Goal: Task Accomplishment & Management: Use online tool/utility

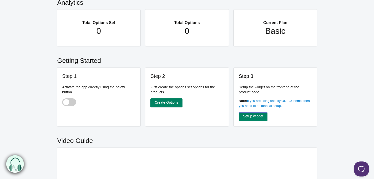
scroll to position [23, 0]
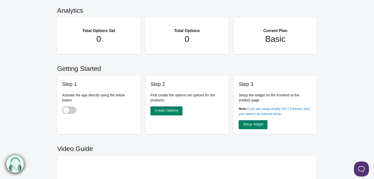
click at [71, 108] on span at bounding box center [69, 111] width 14 height 8
click at [63, 111] on input "checkbox" at bounding box center [62, 111] width 1 height 1
checkbox input "true"
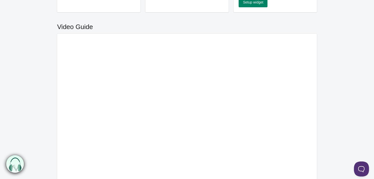
scroll to position [95, 0]
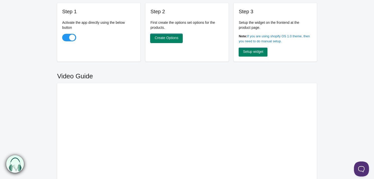
click at [158, 36] on link "Create Options" at bounding box center [167, 38] width 32 height 9
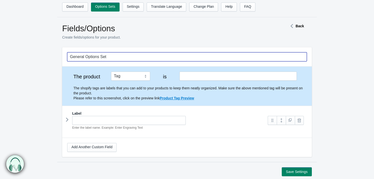
click at [100, 59] on input "General Options Set" at bounding box center [187, 56] width 240 height 9
drag, startPoint x: 117, startPoint y: 58, endPoint x: 27, endPoint y: 58, distance: 90.3
click at [27, 58] on form "General Options Set The product Tag Vendor Type URL Handle All Products is Labe…" at bounding box center [187, 111] width 374 height 129
type input "Gift Wrap"
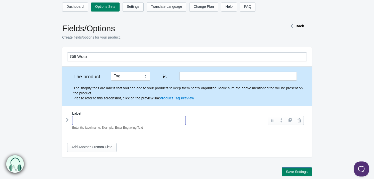
click at [161, 117] on input "text" at bounding box center [129, 120] width 114 height 9
type input "Gift Wrap"
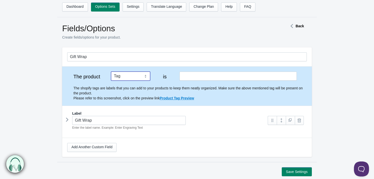
click at [145, 77] on select "Tag Vendor Type URL Handle All Products" at bounding box center [130, 76] width 39 height 9
click at [111, 72] on select "Tag Vendor Type URL Handle All Products" at bounding box center [130, 76] width 39 height 9
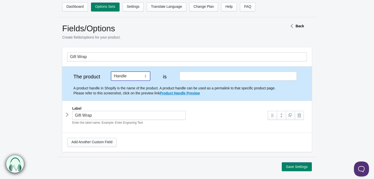
click at [140, 75] on select "Tag Vendor Type URL Handle All Products" at bounding box center [130, 76] width 39 height 9
select select "6"
click at [111, 72] on select "Tag Vendor Type URL Handle All Products" at bounding box center [130, 76] width 39 height 9
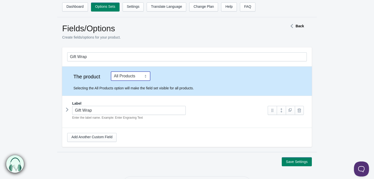
click at [67, 110] on icon at bounding box center [67, 110] width 0 height 8
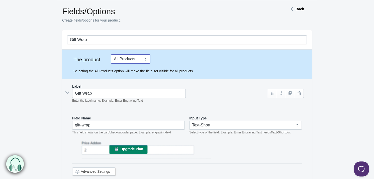
scroll to position [68, 0]
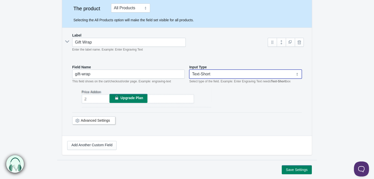
click at [203, 73] on select "Text-Short Text-Long Radio button Drop-down select Image Checkbox Datepicker" at bounding box center [245, 74] width 113 height 9
click at [189, 70] on select "Text-Short Text-Long Radio button Drop-down select Image Checkbox Datepicker" at bounding box center [245, 74] width 113 height 9
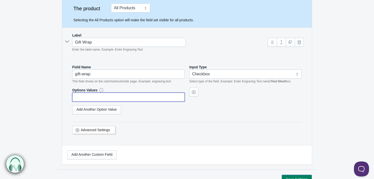
click at [105, 97] on input "text" at bounding box center [128, 97] width 113 height 9
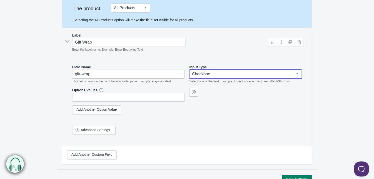
click at [270, 73] on select "Text-Short Text-Long Radio button Drop-down select Image Checkbox Datepicker" at bounding box center [245, 74] width 113 height 9
click at [189, 70] on select "Text-Short Text-Long Radio button Drop-down select Image Checkbox Datepicker" at bounding box center [245, 74] width 113 height 9
click at [221, 74] on select "Text-Short Text-Long Radio button Drop-down select Image Checkbox Datepicker" at bounding box center [245, 74] width 113 height 9
select select "6"
click at [189, 70] on select "Text-Short Text-Long Radio button Drop-down select Image Checkbox Datepicker" at bounding box center [245, 74] width 113 height 9
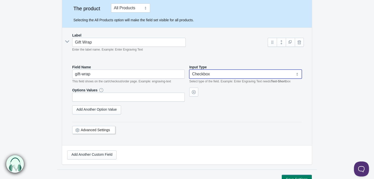
click at [156, 113] on div "Add Another Option Value" at bounding box center [187, 110] width 230 height 9
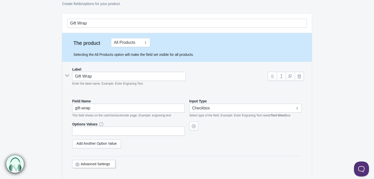
select select "6"
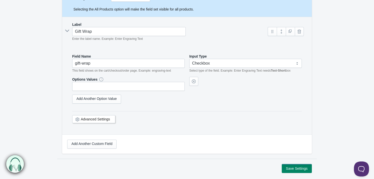
scroll to position [79, 0]
click at [97, 118] on link "Advanced Settings" at bounding box center [95, 119] width 29 height 4
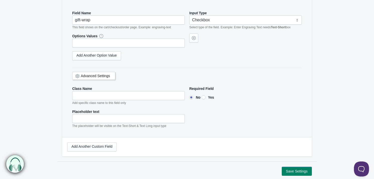
scroll to position [125, 0]
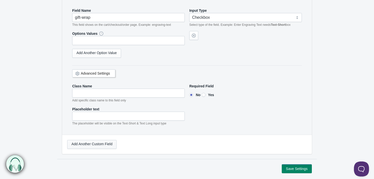
click at [104, 140] on link "Add Another Custom Field" at bounding box center [91, 144] width 49 height 9
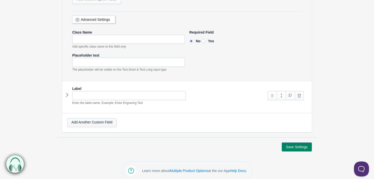
scroll to position [184, 0]
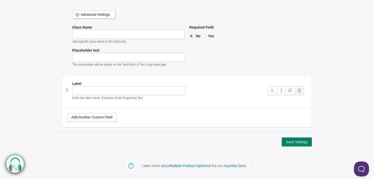
click at [298, 89] on link at bounding box center [299, 90] width 9 height 9
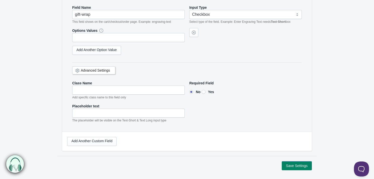
scroll to position [152, 0]
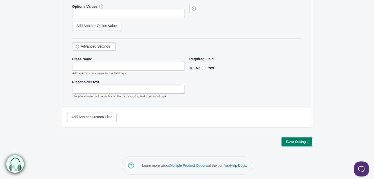
click at [289, 140] on button "Save Settings" at bounding box center [297, 142] width 30 height 9
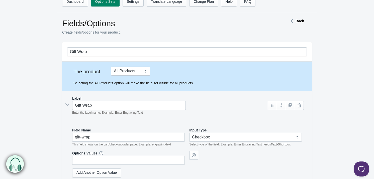
scroll to position [0, 0]
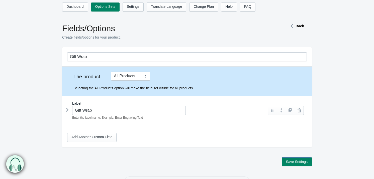
click at [132, 12] on ul "Dashboard Options Sets Settings Translate Language Change Plan Help FAQ Hook te…" at bounding box center [192, 9] width 260 height 12
click at [132, 7] on link "Settings" at bounding box center [133, 7] width 21 height 9
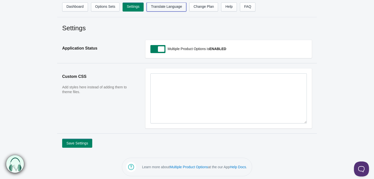
click at [155, 8] on link "Translate Language" at bounding box center [167, 7] width 40 height 9
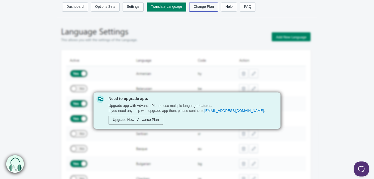
click at [199, 5] on link "Change Plan" at bounding box center [203, 7] width 29 height 9
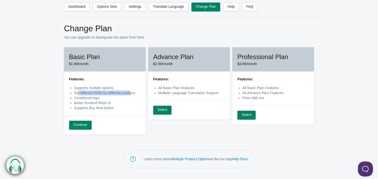
drag, startPoint x: 78, startPoint y: 94, endPoint x: 131, endPoint y: 94, distance: 52.9
click at [131, 94] on li "Set different fields for different products" at bounding box center [107, 93] width 66 height 5
drag, startPoint x: 77, startPoint y: 109, endPoint x: 113, endPoint y: 108, distance: 36.6
click at [113, 108] on li "Supports Buy Now button" at bounding box center [107, 108] width 66 height 5
drag, startPoint x: 82, startPoint y: 101, endPoint x: 100, endPoint y: 99, distance: 18.7
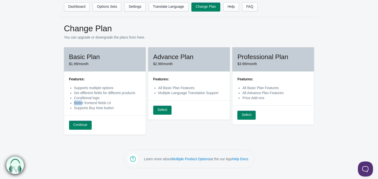
click at [100, 99] on ul "Supports multiple options Set different fields for different products Condition…" at bounding box center [107, 98] width 66 height 25
drag, startPoint x: 163, startPoint y: 86, endPoint x: 198, endPoint y: 86, distance: 35.1
click at [196, 86] on li "All Basic Plan Features" at bounding box center [191, 88] width 66 height 5
drag, startPoint x: 188, startPoint y: 96, endPoint x: 212, endPoint y: 95, distance: 24.6
click at [212, 95] on div "Features: All Basic Plan Features Multiple Language Translation Support" at bounding box center [189, 86] width 82 height 29
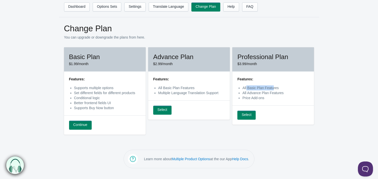
drag, startPoint x: 246, startPoint y: 88, endPoint x: 274, endPoint y: 86, distance: 27.4
click at [273, 86] on li "All Basic Plan Features" at bounding box center [275, 88] width 66 height 5
drag, startPoint x: 253, startPoint y: 96, endPoint x: 261, endPoint y: 96, distance: 7.5
click at [259, 96] on li "Price Add-ons" at bounding box center [275, 98] width 66 height 5
drag, startPoint x: 251, startPoint y: 100, endPoint x: 269, endPoint y: 99, distance: 17.9
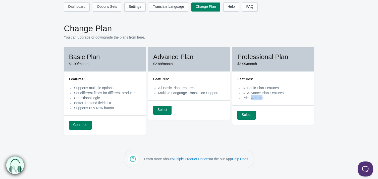
click at [265, 99] on li "Price Add-ons" at bounding box center [275, 98] width 66 height 5
click at [245, 116] on link "Select" at bounding box center [246, 115] width 18 height 9
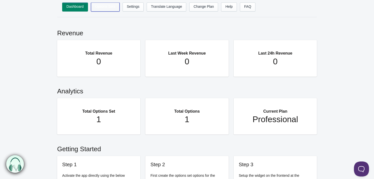
click at [104, 10] on link "Options Sets" at bounding box center [105, 7] width 29 height 9
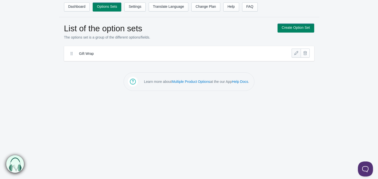
click at [296, 53] on link at bounding box center [295, 53] width 9 height 9
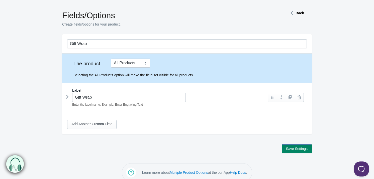
scroll to position [20, 0]
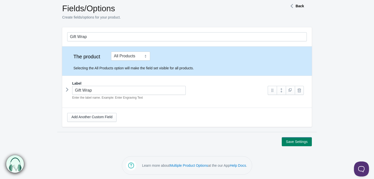
click at [67, 90] on icon at bounding box center [67, 90] width 0 height 8
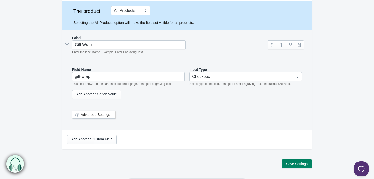
scroll to position [88, 0]
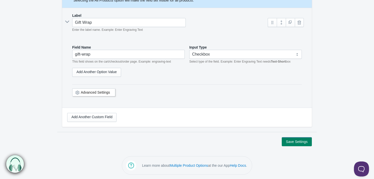
click at [93, 91] on link "Advanced Settings" at bounding box center [95, 93] width 29 height 4
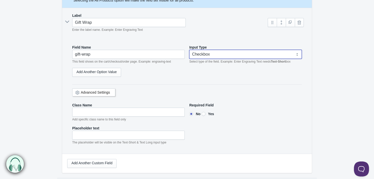
click at [295, 53] on select "Text-Short Text-Long Radio button Drop-down select Image Checkbox Datepicker" at bounding box center [245, 54] width 113 height 9
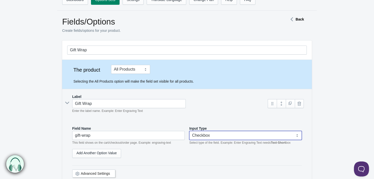
scroll to position [0, 0]
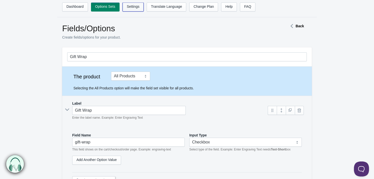
click at [134, 9] on link "Settings" at bounding box center [133, 7] width 21 height 9
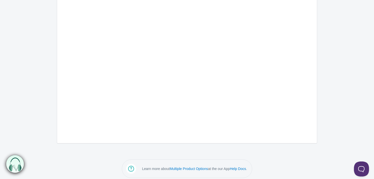
scroll to position [245, 0]
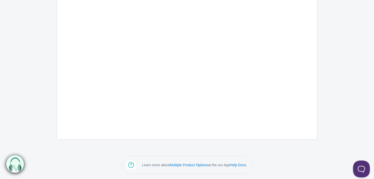
click at [359, 167] on button at bounding box center [360, 168] width 15 height 15
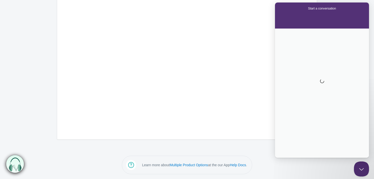
scroll to position [0, 0]
click at [357, 165] on button "Close Beacon popover" at bounding box center [361, 169] width 15 height 15
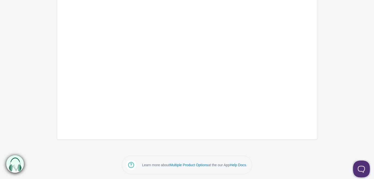
click at [357, 164] on button "Open Beacon popover" at bounding box center [360, 168] width 15 height 15
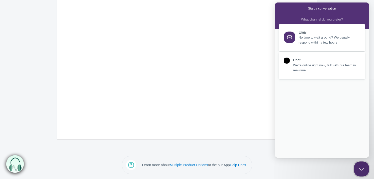
click at [321, 70] on span "We’re online right now, talk with our team in real-time" at bounding box center [326, 68] width 66 height 10
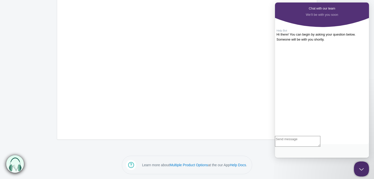
click at [306, 147] on textarea "Write chat message" at bounding box center [297, 141] width 45 height 11
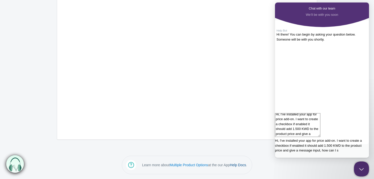
scroll to position [4, 0]
type textarea "Hi, I've installed your app for price add-on. I want to create a checkbox if en…"
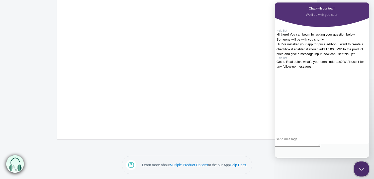
scroll to position [2, 0]
click at [309, 147] on textarea "Write chat message" at bounding box center [297, 141] width 45 height 11
type textarea "[EMAIL_ADDRESS][DOMAIN_NAME]"
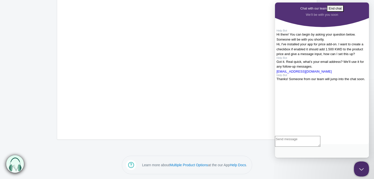
click at [358, 166] on button "Close Beacon popover" at bounding box center [360, 168] width 15 height 15
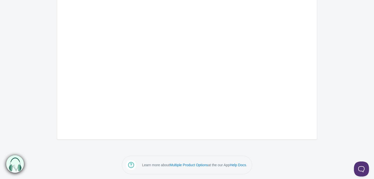
click at [360, 162] on button "Open Beacon popover" at bounding box center [360, 168] width 15 height 15
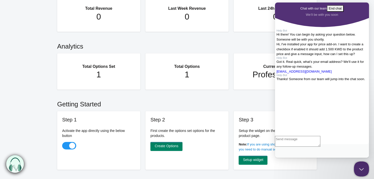
scroll to position [0, 0]
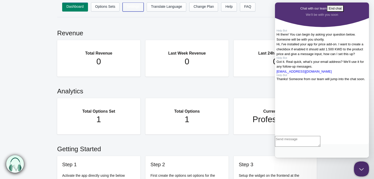
click at [128, 10] on link "Settings" at bounding box center [133, 7] width 21 height 9
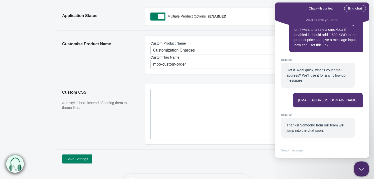
scroll to position [5, 0]
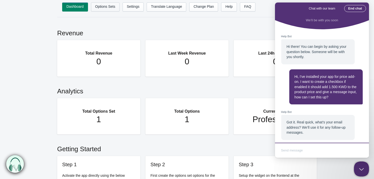
scroll to position [52, 0]
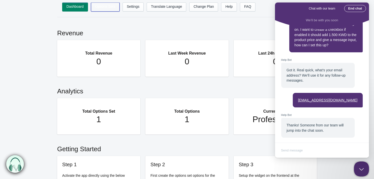
click at [103, 7] on link "Options Sets" at bounding box center [105, 7] width 29 height 9
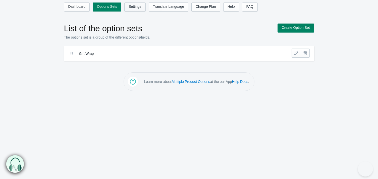
click at [130, 7] on link "Settings" at bounding box center [134, 7] width 21 height 9
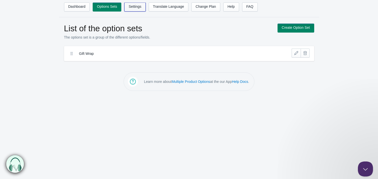
click at [130, 7] on link "Settings" at bounding box center [134, 7] width 21 height 9
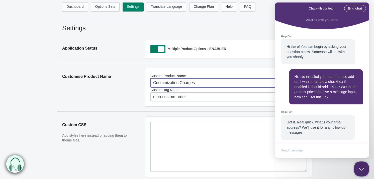
click at [198, 82] on input "Customization Charges" at bounding box center [229, 83] width 157 height 9
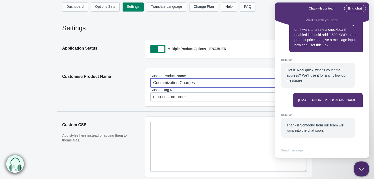
click at [165, 84] on input "Customization Charges" at bounding box center [229, 83] width 157 height 9
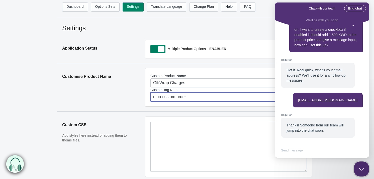
click at [182, 98] on input "mpo-custom-order" at bounding box center [229, 97] width 157 height 9
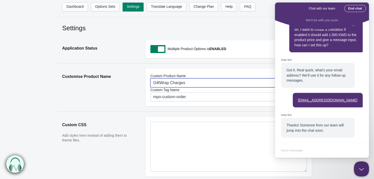
click at [160, 82] on input "GiftWrap Charges" at bounding box center [229, 83] width 157 height 9
type input "Gift-Wrap"
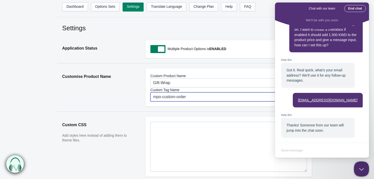
drag, startPoint x: 205, startPoint y: 95, endPoint x: 73, endPoint y: 105, distance: 132.6
click at [74, 105] on section "Customise Product Name Custom Product Name Gift-Wrap Custom Tag Name mpo-custom…" at bounding box center [187, 87] width 260 height 48
type input "gift-wrap-charges"
click at [57, 109] on aside "Customise Product Name" at bounding box center [98, 90] width 83 height 43
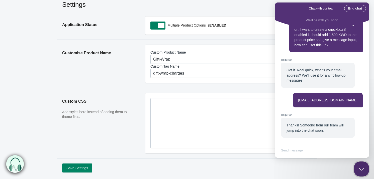
scroll to position [50, 0]
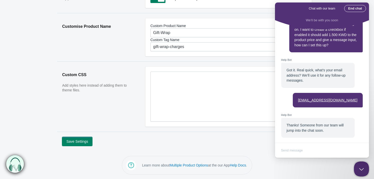
click at [82, 141] on button "Save Settings" at bounding box center [77, 141] width 30 height 9
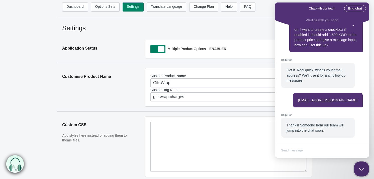
scroll to position [0, 0]
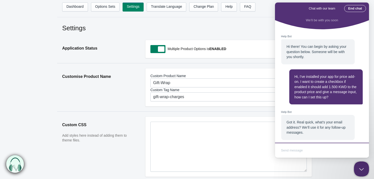
scroll to position [52, 0]
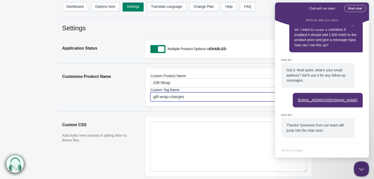
click at [182, 97] on input "gift-wrap-charges" at bounding box center [229, 97] width 157 height 9
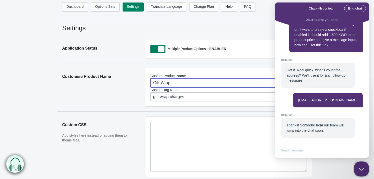
click at [178, 85] on input "Gift-Wrap" at bounding box center [229, 83] width 157 height 9
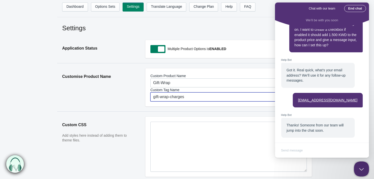
click at [175, 97] on input "gift-wrap-charges" at bounding box center [229, 97] width 157 height 9
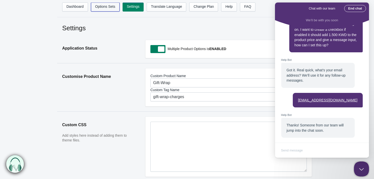
click at [105, 8] on link "Options Sets" at bounding box center [105, 7] width 29 height 9
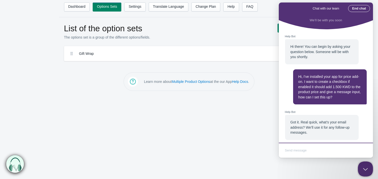
scroll to position [52, 0]
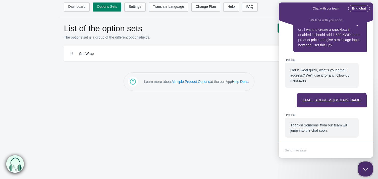
click at [68, 52] on div "Gift Wrap" at bounding box center [165, 54] width 195 height 8
click at [70, 53] on icon at bounding box center [71, 53] width 5 height 5
drag, startPoint x: 65, startPoint y: 84, endPoint x: 66, endPoint y: 77, distance: 7.1
click at [38, 83] on footer "Learn more about Multiple Product Options at the our App Help Docs ." at bounding box center [189, 85] width 378 height 24
click at [365, 164] on button "Close Beacon popover" at bounding box center [364, 168] width 15 height 15
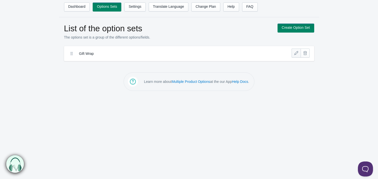
click at [298, 51] on link at bounding box center [295, 53] width 9 height 9
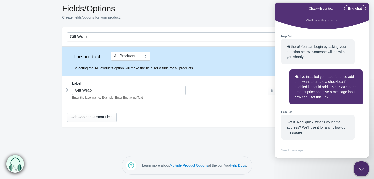
click at [67, 90] on icon at bounding box center [67, 90] width 0 height 8
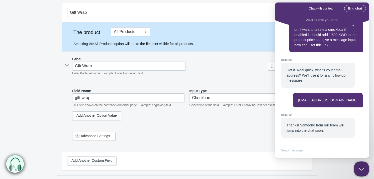
scroll to position [43, 0]
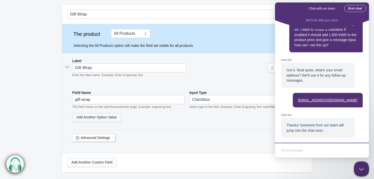
click at [100, 118] on link "Add Another Option Value" at bounding box center [96, 117] width 49 height 9
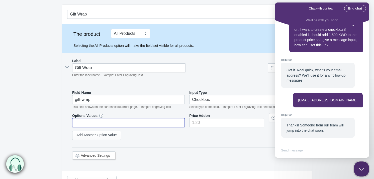
click at [169, 122] on input "text" at bounding box center [128, 122] width 113 height 9
type input "T"
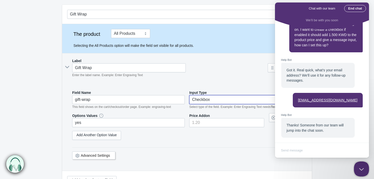
click at [217, 100] on select "Text-Short Text-Long Radio button Drop-down select Image Checkbox Datepicker" at bounding box center [245, 99] width 113 height 9
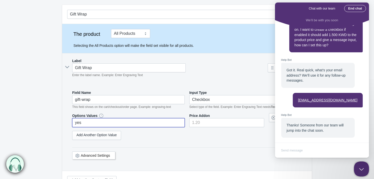
click at [144, 122] on input "yes" at bounding box center [128, 122] width 113 height 9
type input "Yes"
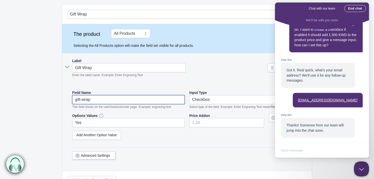
click at [97, 98] on input "gift-wrap" at bounding box center [128, 99] width 113 height 9
type input "G"
type input "g"
type input "Gift-Wrap"
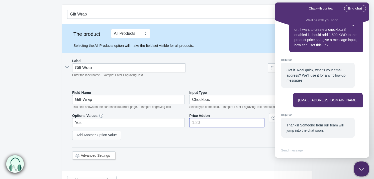
click at [198, 120] on input"] "number" at bounding box center [226, 122] width 75 height 9
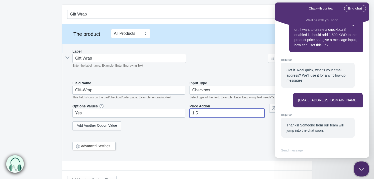
type input"] "1.5"
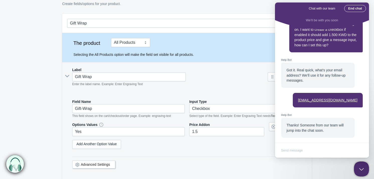
scroll to position [106, 0]
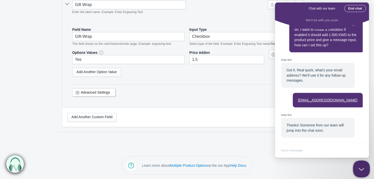
click at [361, 169] on button "Close Beacon popover" at bounding box center [360, 168] width 15 height 15
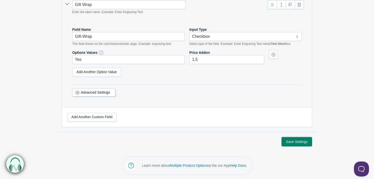
click at [304, 143] on button "Save Settings" at bounding box center [297, 142] width 30 height 9
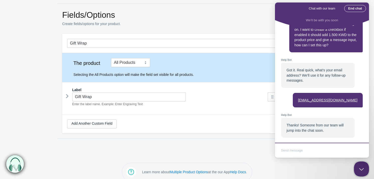
scroll to position [20, 0]
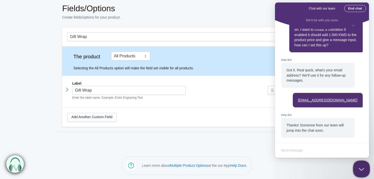
click at [364, 168] on button "Close Beacon popover" at bounding box center [360, 168] width 15 height 15
